Goal: Task Accomplishment & Management: Manage account settings

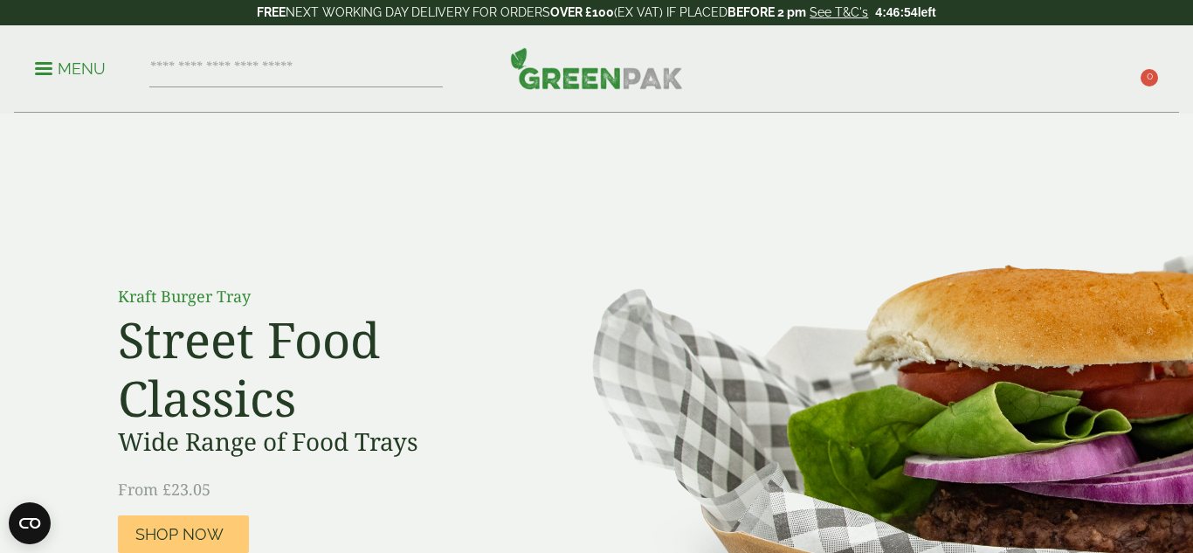
click at [1146, 83] on span "0" at bounding box center [1148, 77] width 17 height 17
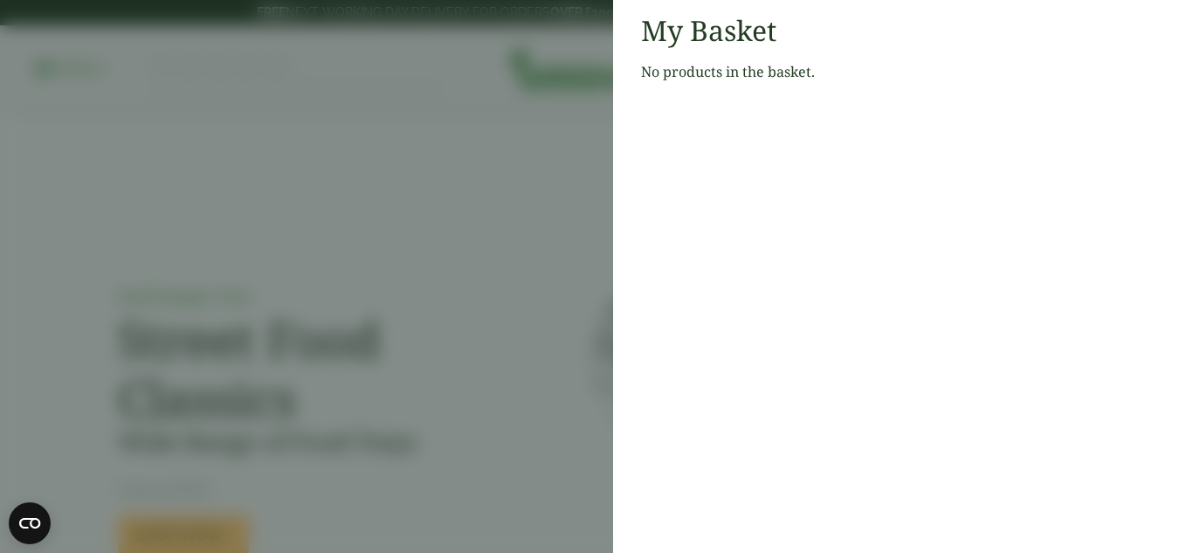
click at [480, 175] on aside "My Basket No products in the basket." at bounding box center [596, 276] width 1193 height 553
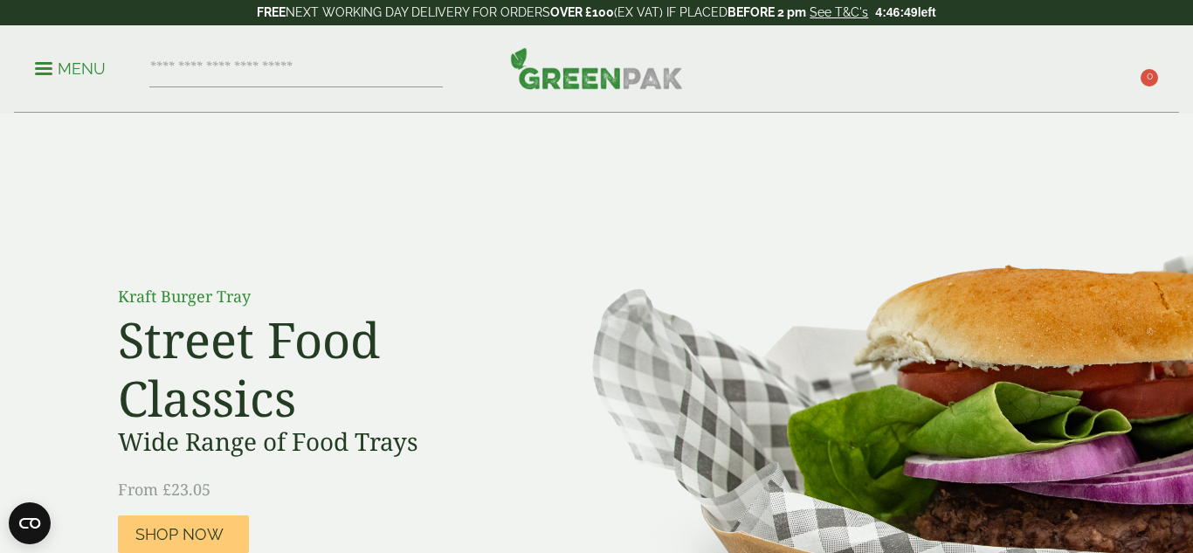
click at [44, 67] on span at bounding box center [43, 68] width 17 height 3
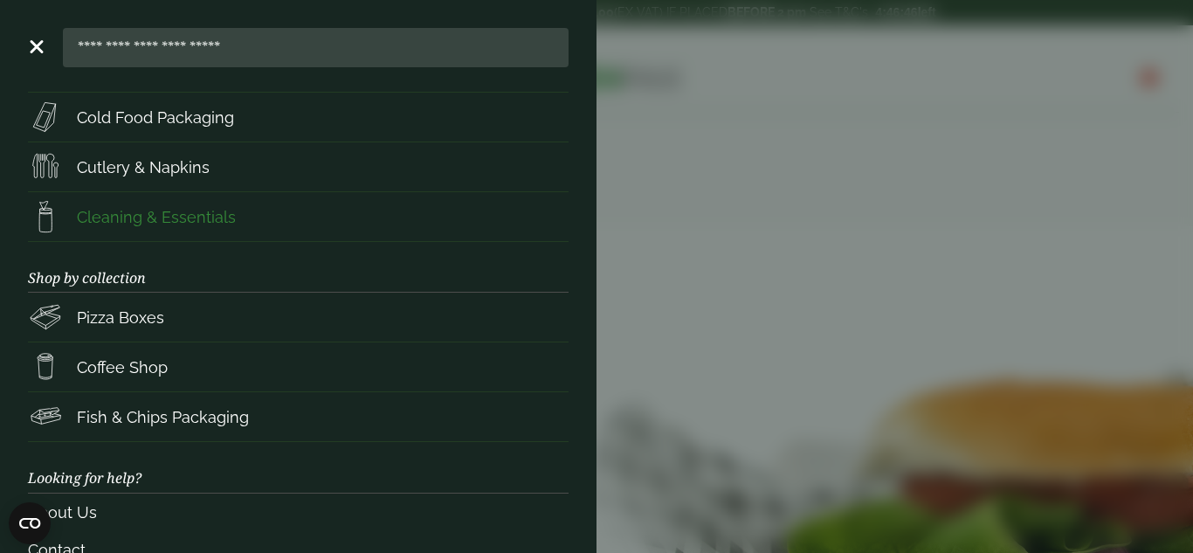
scroll to position [314, 0]
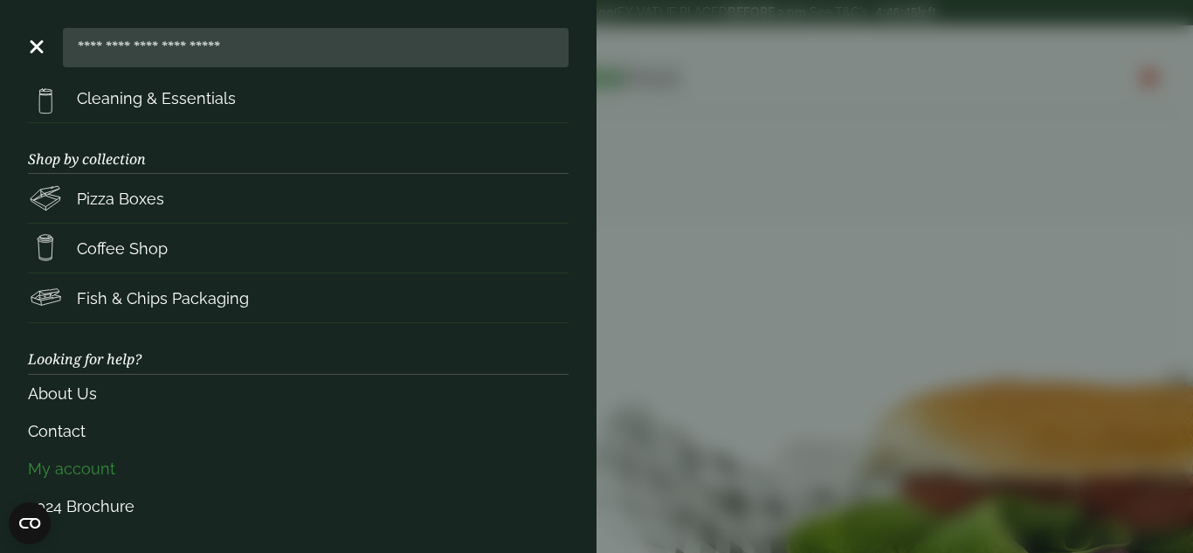
click at [96, 465] on link "My account" at bounding box center [298, 469] width 540 height 38
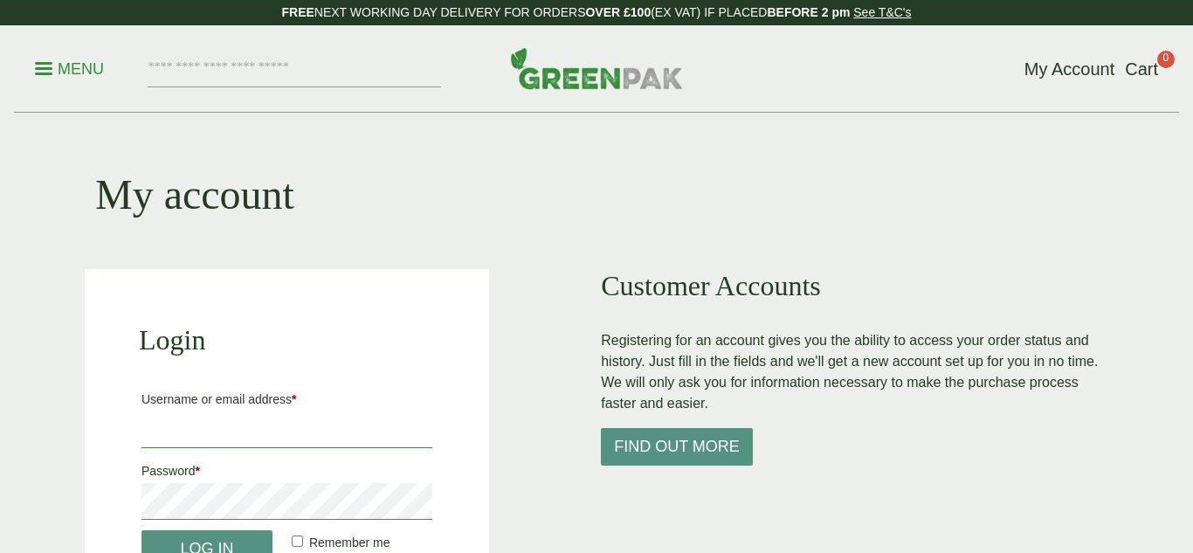
click at [279, 423] on input "Username or email address *" at bounding box center [286, 429] width 291 height 37
click at [268, 423] on input "Username or email address *" at bounding box center [286, 429] width 291 height 37
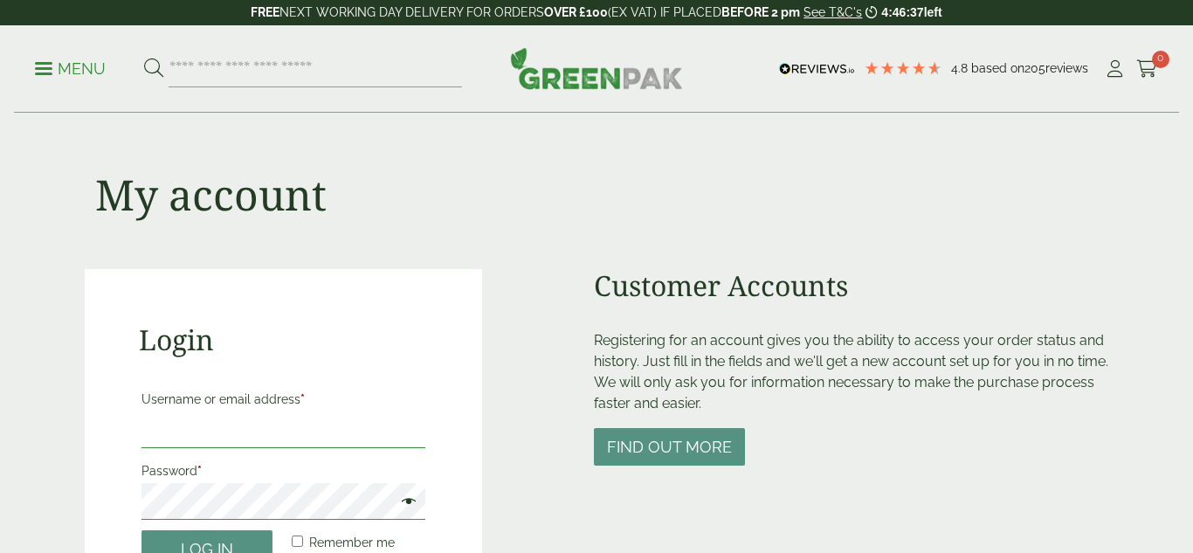
type input "**********"
click at [214, 539] on button "Log in" at bounding box center [206, 549] width 131 height 38
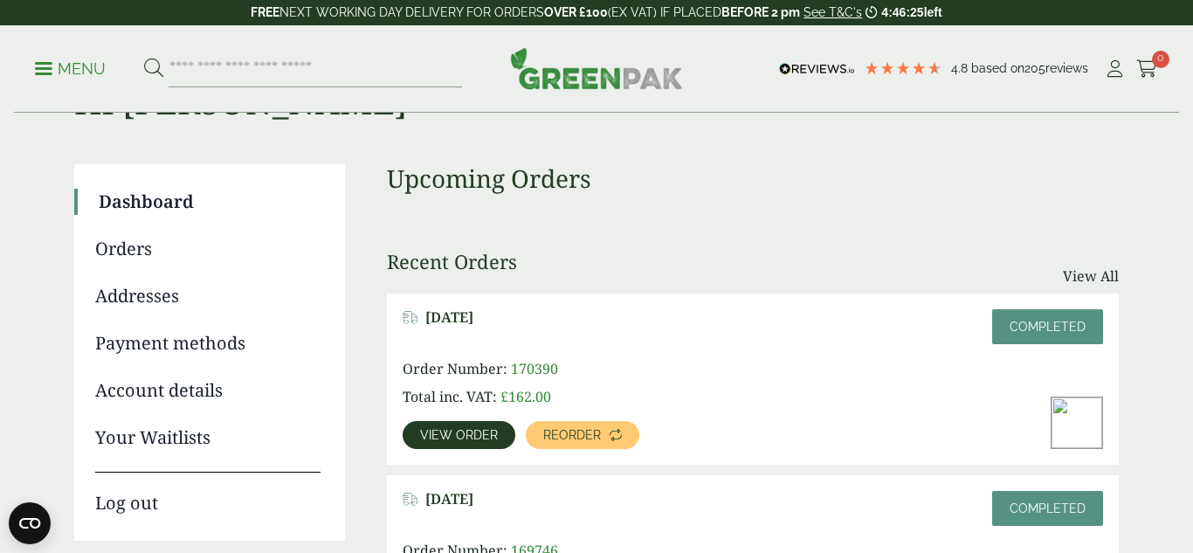
scroll to position [107, 0]
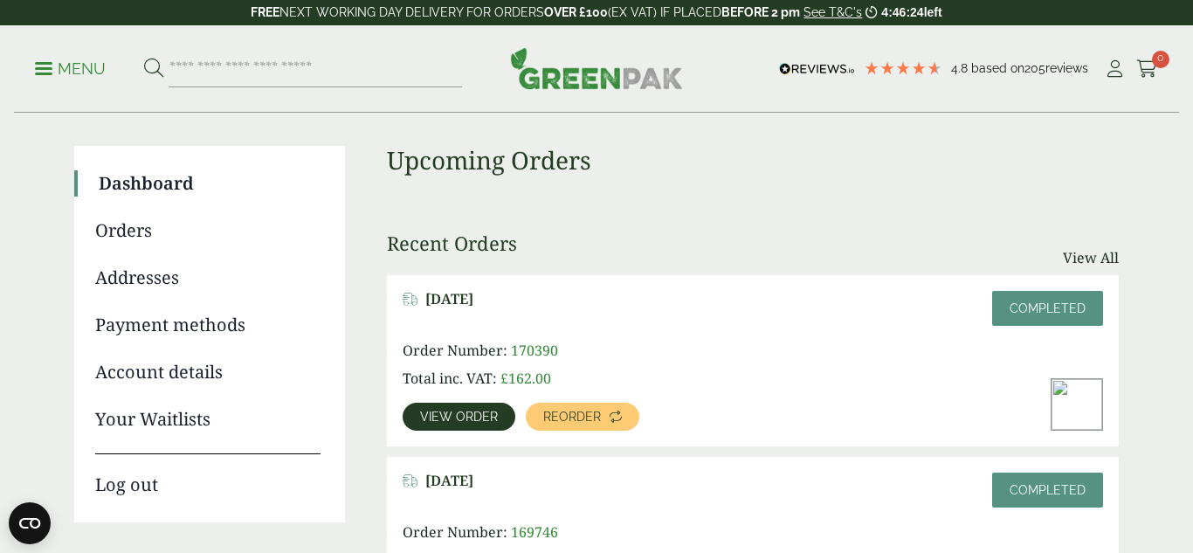
click at [137, 490] on link "Log out" at bounding box center [207, 475] width 225 height 45
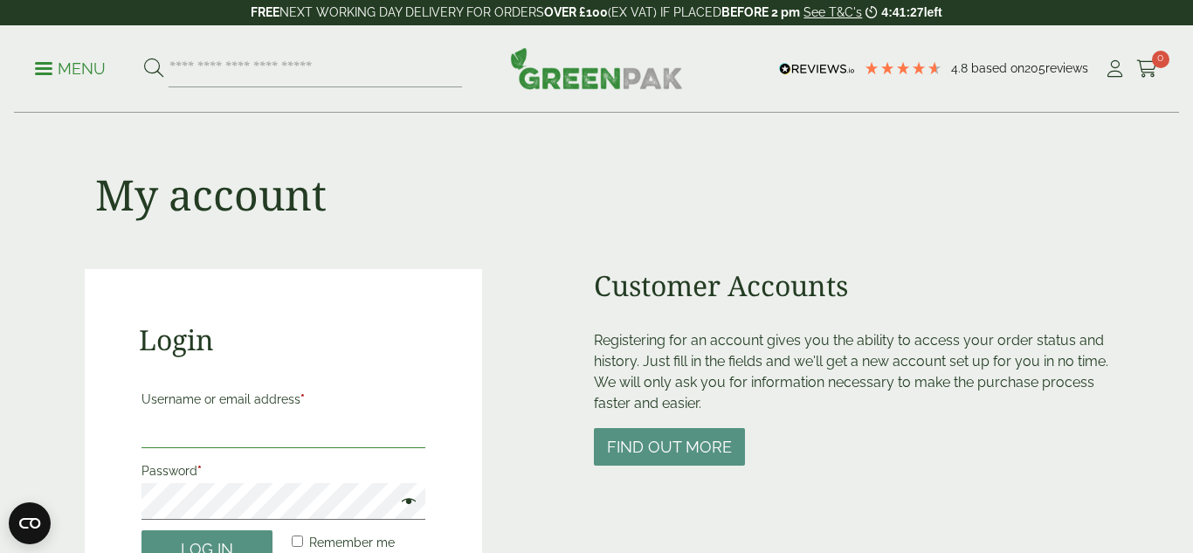
type input "**********"
click at [456, 248] on div "My account" at bounding box center [596, 190] width 1023 height 155
